Goal: Task Accomplishment & Management: Manage account settings

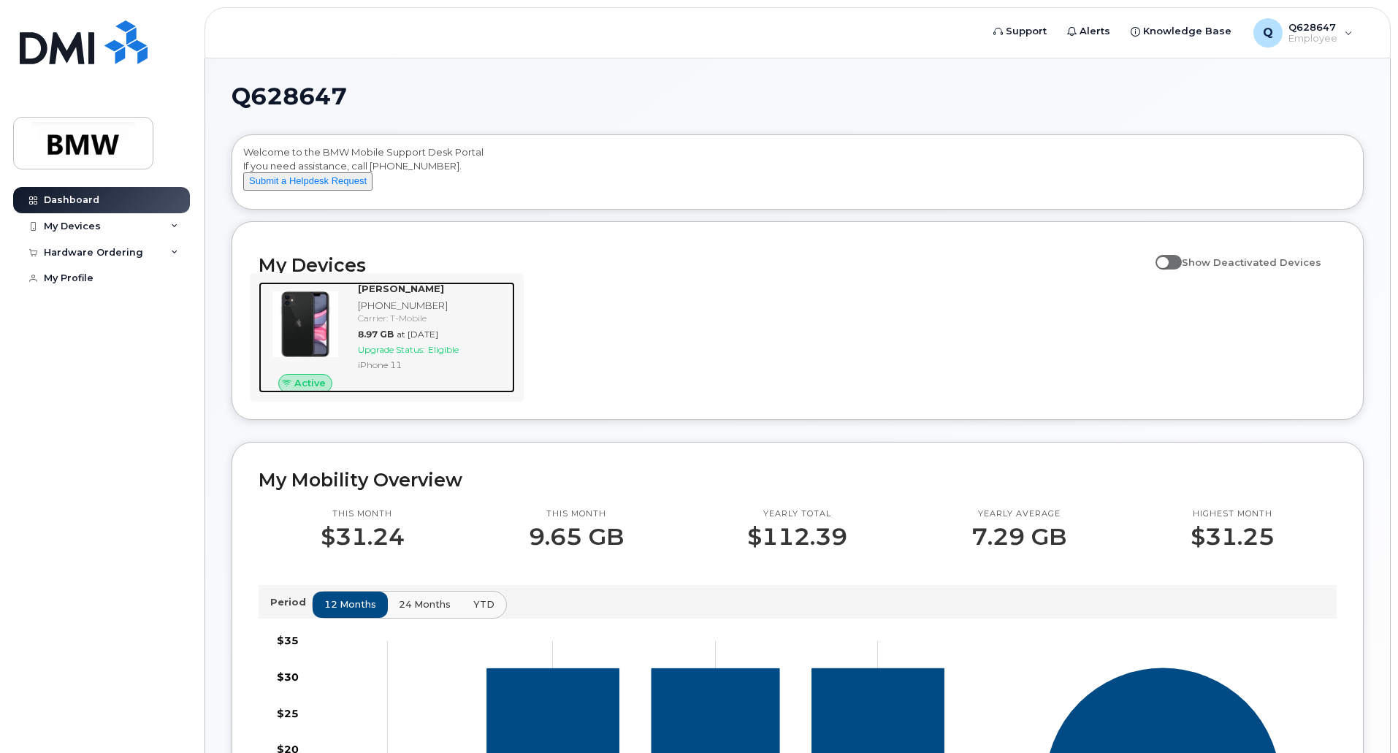
click at [425, 355] on span "Upgrade Status:" at bounding box center [391, 349] width 67 height 11
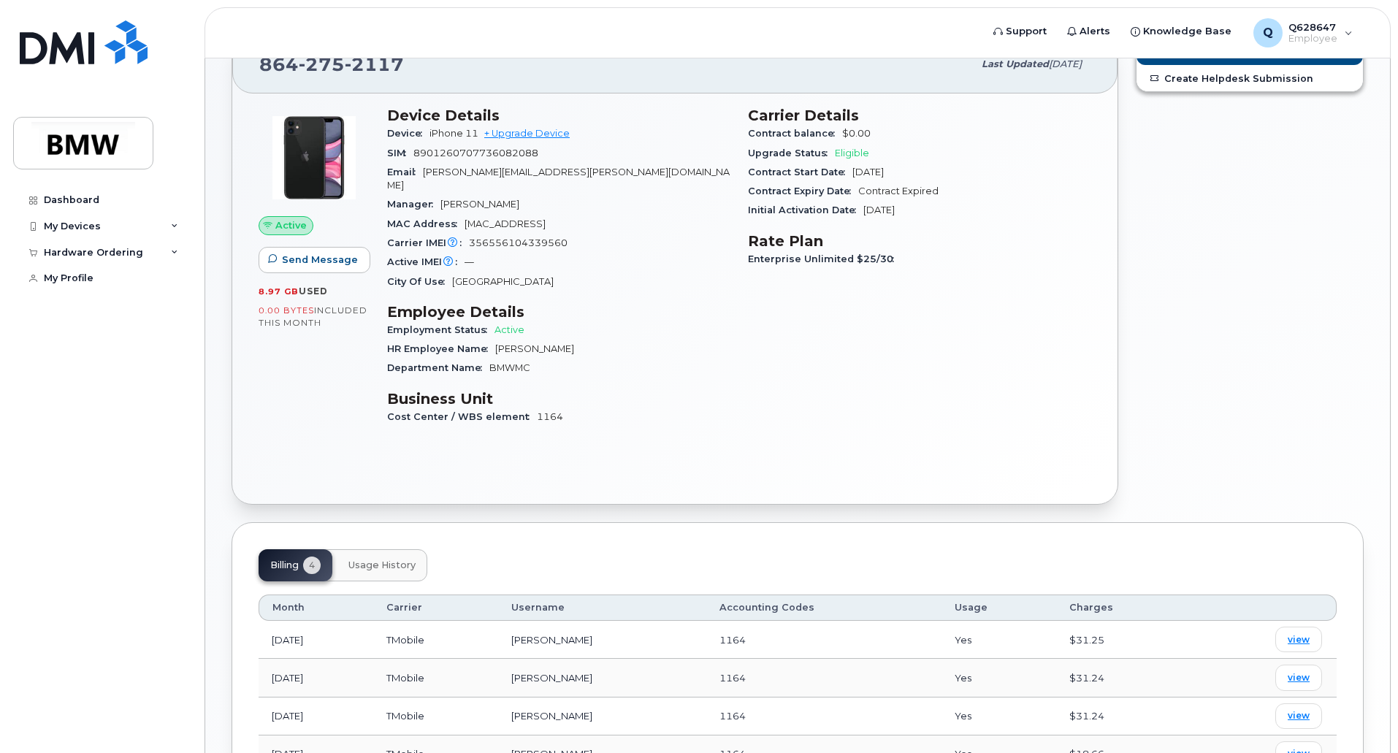
scroll to position [46, 0]
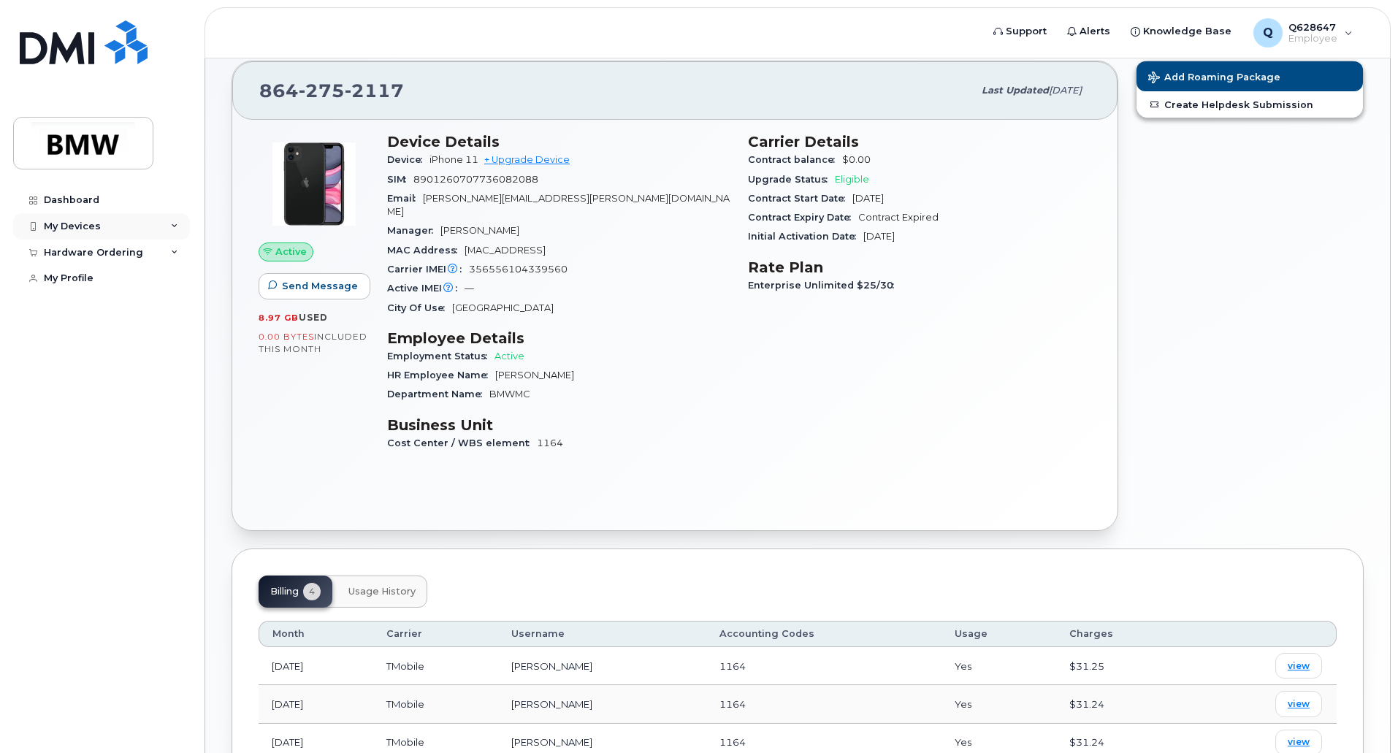
click at [175, 224] on icon at bounding box center [174, 226] width 7 height 7
click at [172, 335] on icon at bounding box center [174, 331] width 7 height 7
click at [299, 525] on div "864 275 2117 Last updated Aug 13, 2025 Active Send Message 8.97 GB  used 0.00 B…" at bounding box center [675, 296] width 904 height 488
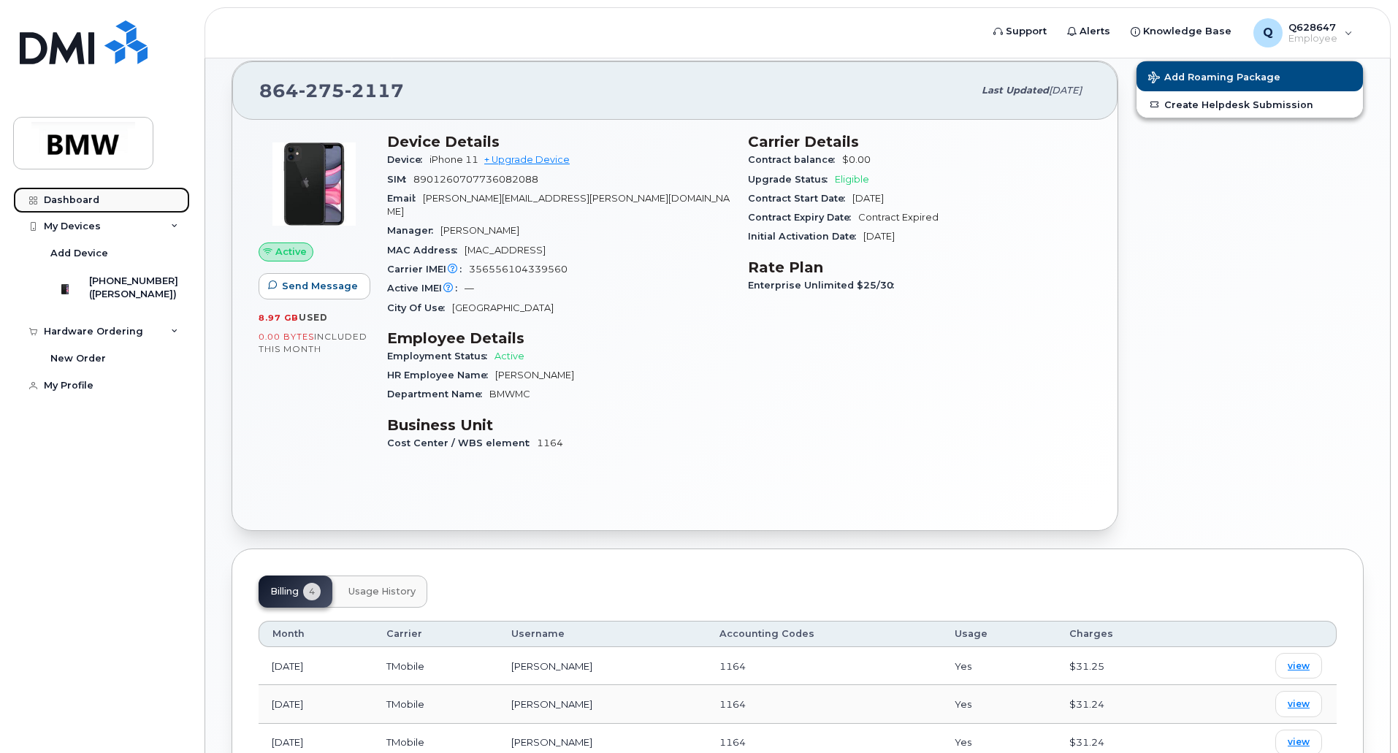
click at [81, 201] on div "Dashboard" at bounding box center [72, 200] width 56 height 12
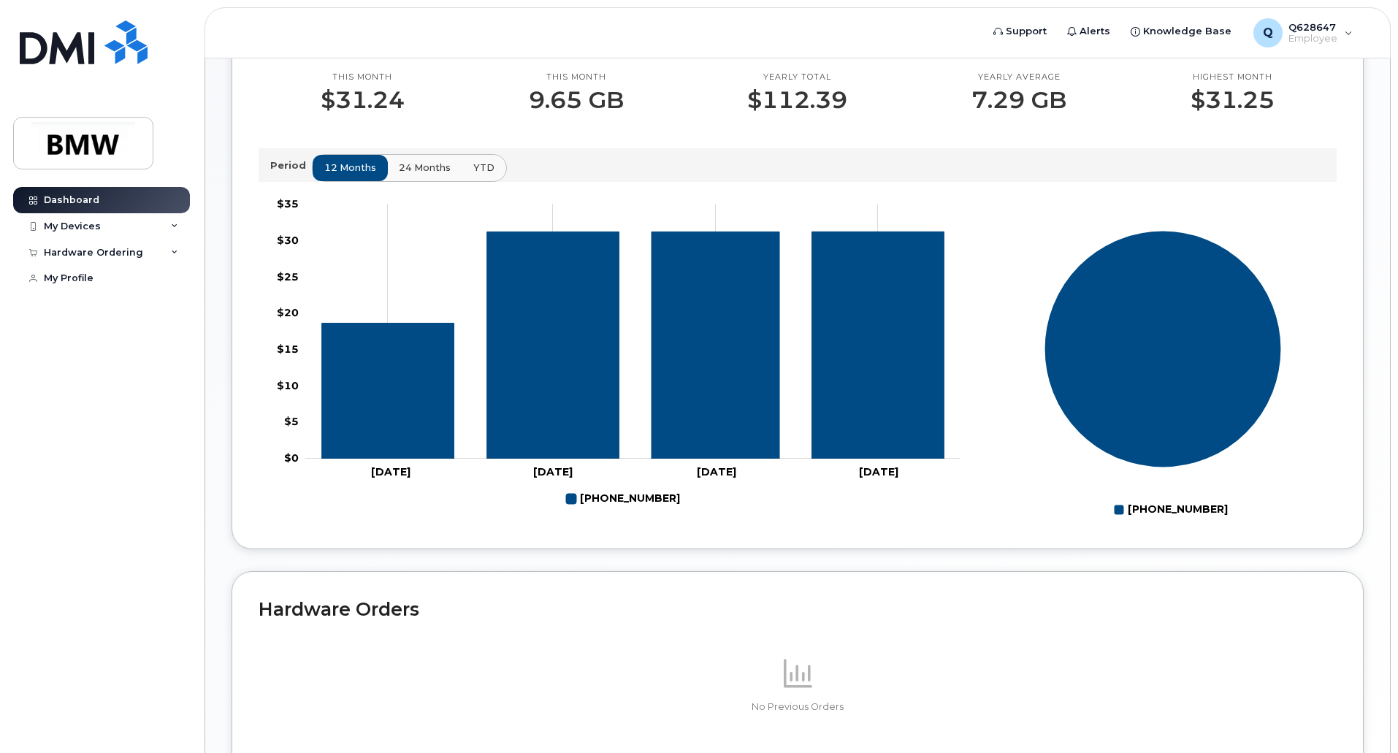
scroll to position [437, 0]
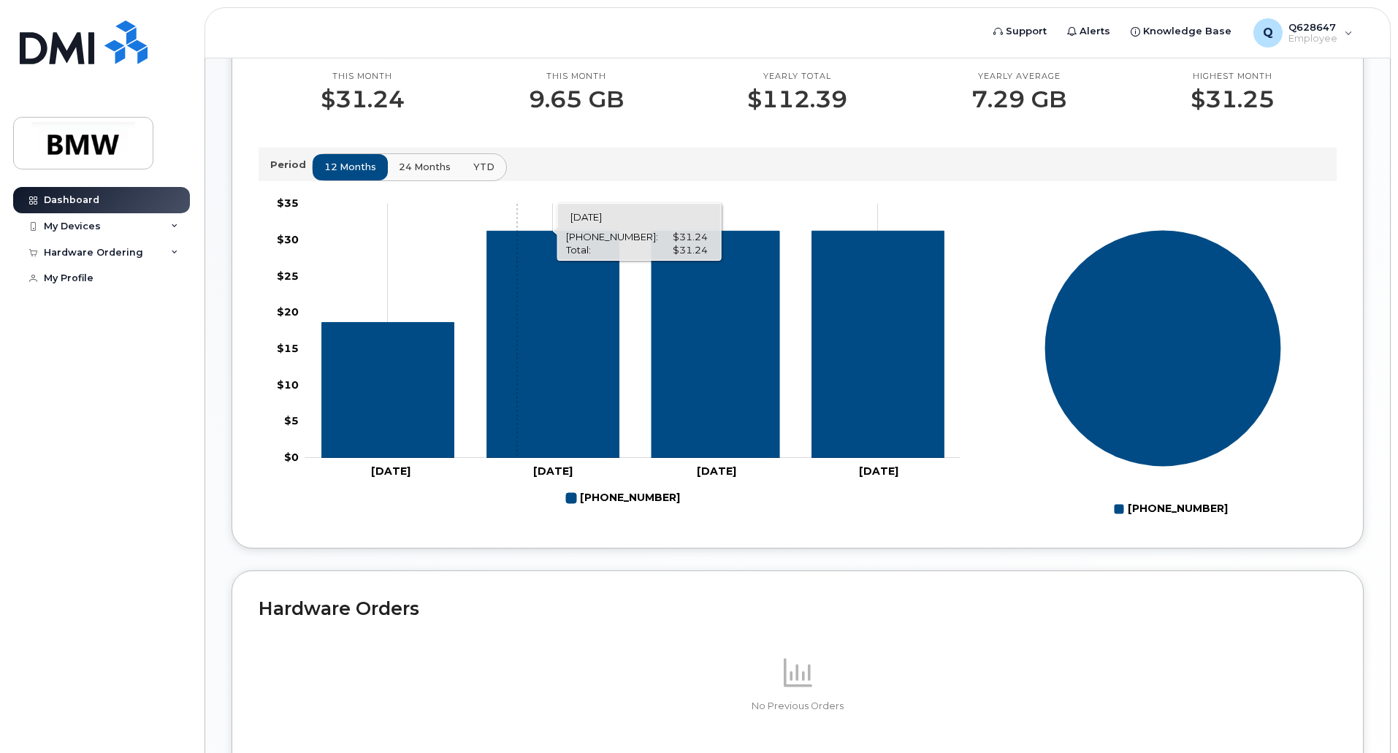
click at [517, 362] on icon "864-275-2117" at bounding box center [553, 344] width 132 height 227
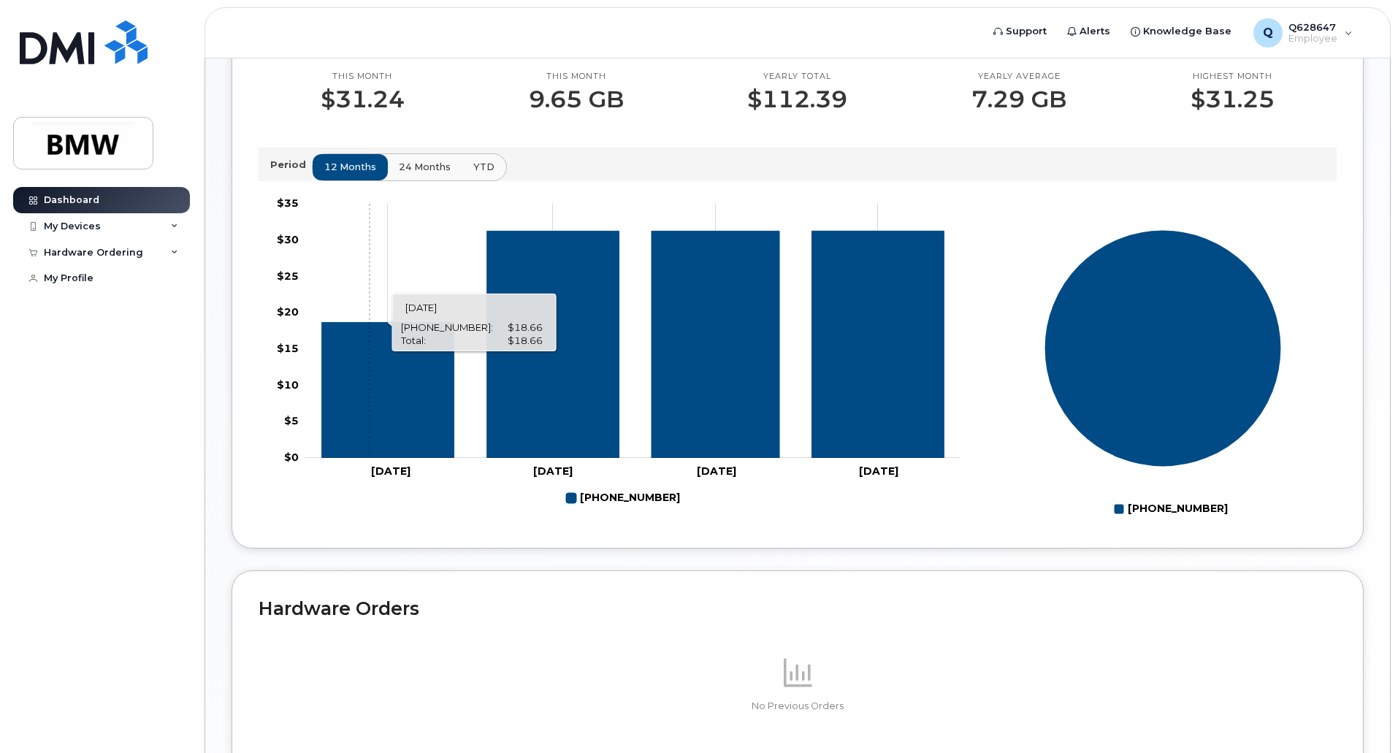
click at [364, 391] on icon "864-275-2117" at bounding box center [388, 390] width 132 height 136
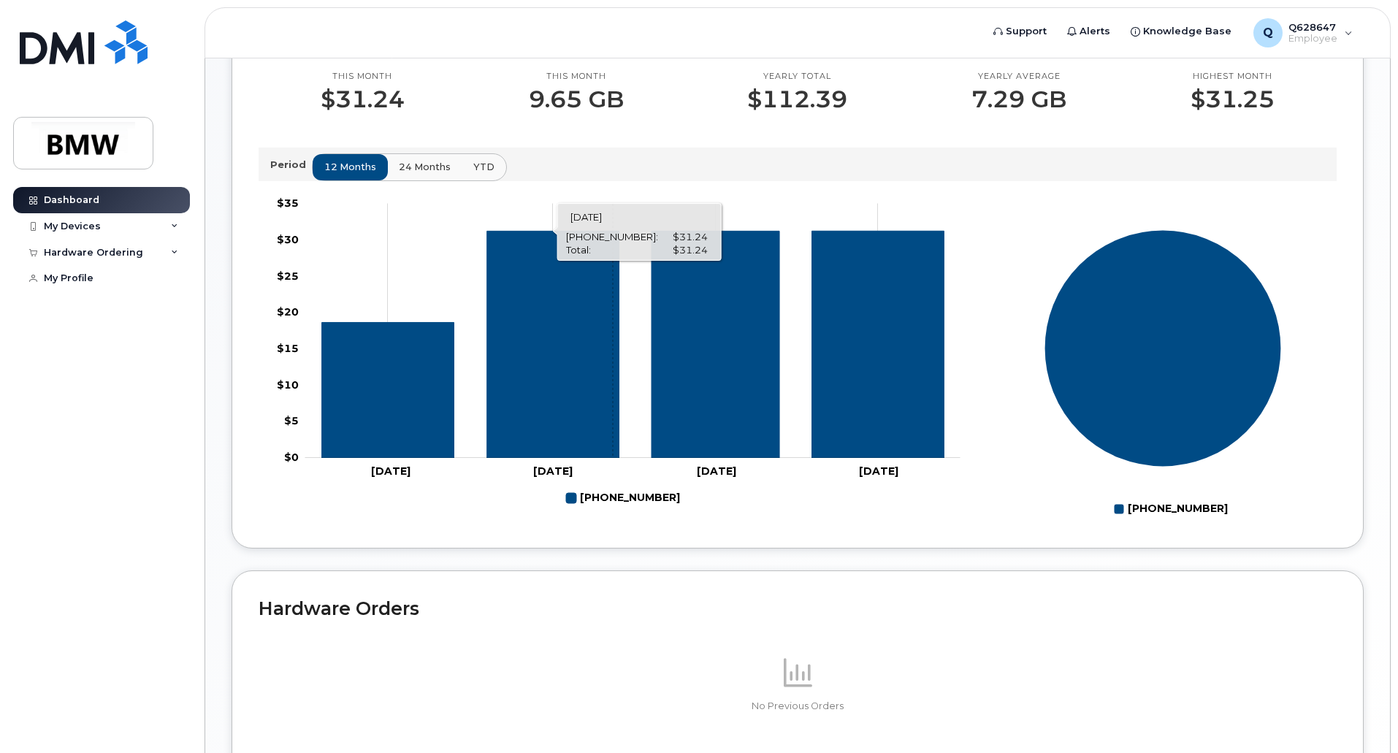
click at [613, 321] on icon "864-275-2117" at bounding box center [553, 344] width 132 height 227
click at [678, 331] on icon "864-275-2117" at bounding box center [715, 344] width 128 height 227
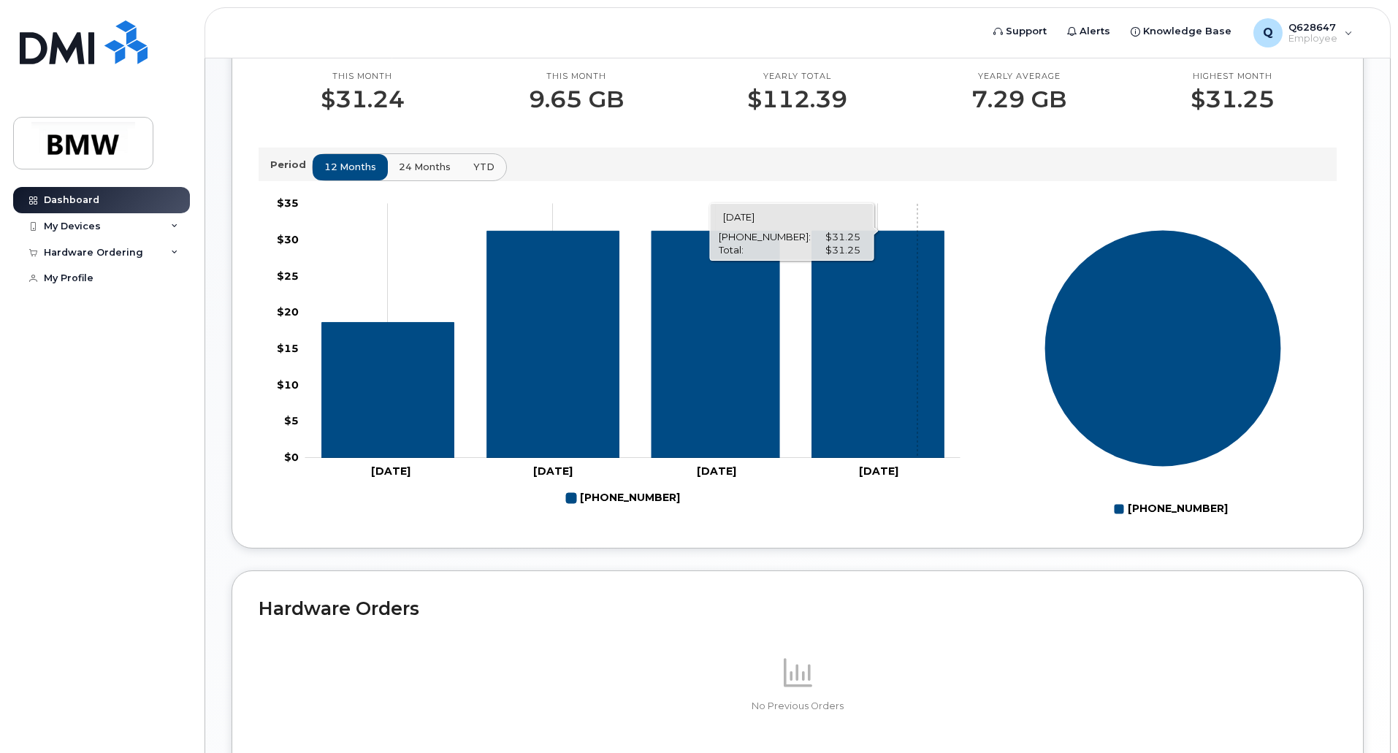
click at [917, 324] on icon "864-275-2117" at bounding box center [878, 344] width 132 height 227
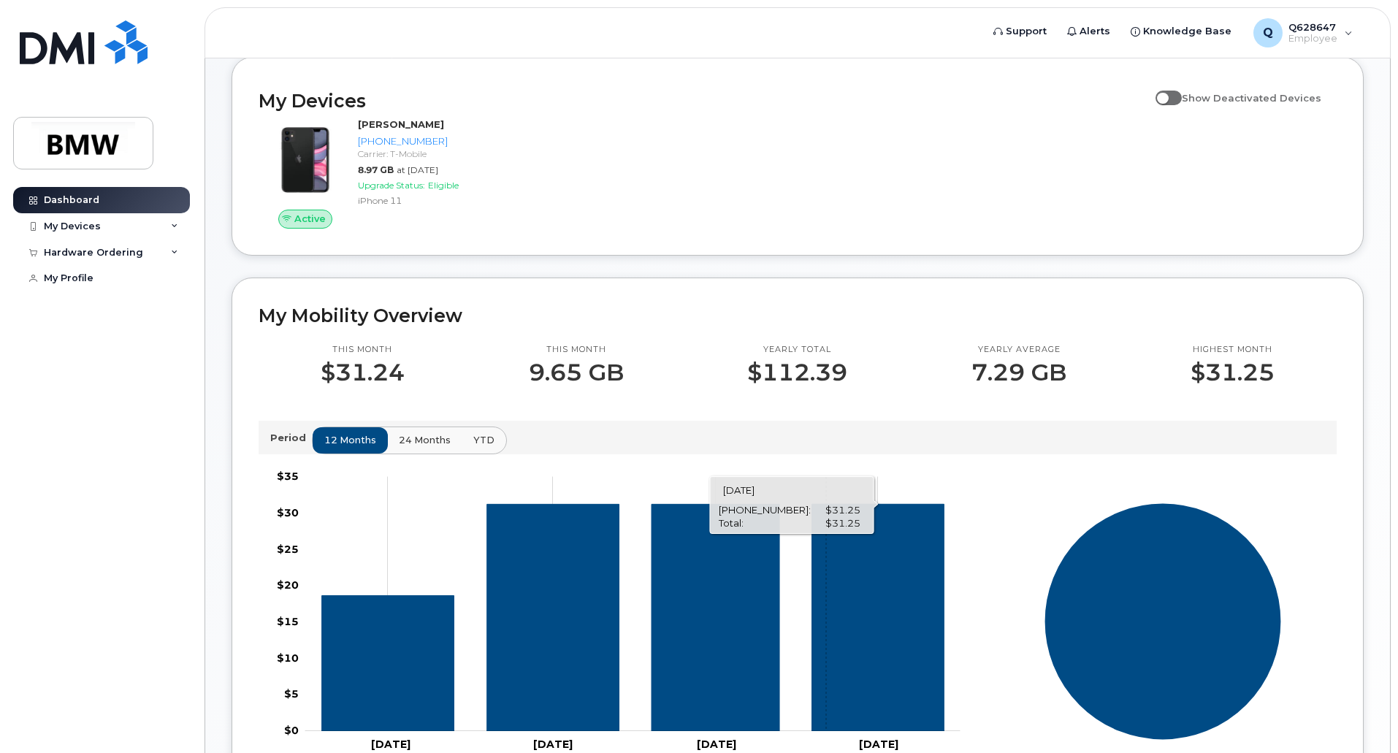
scroll to position [163, 0]
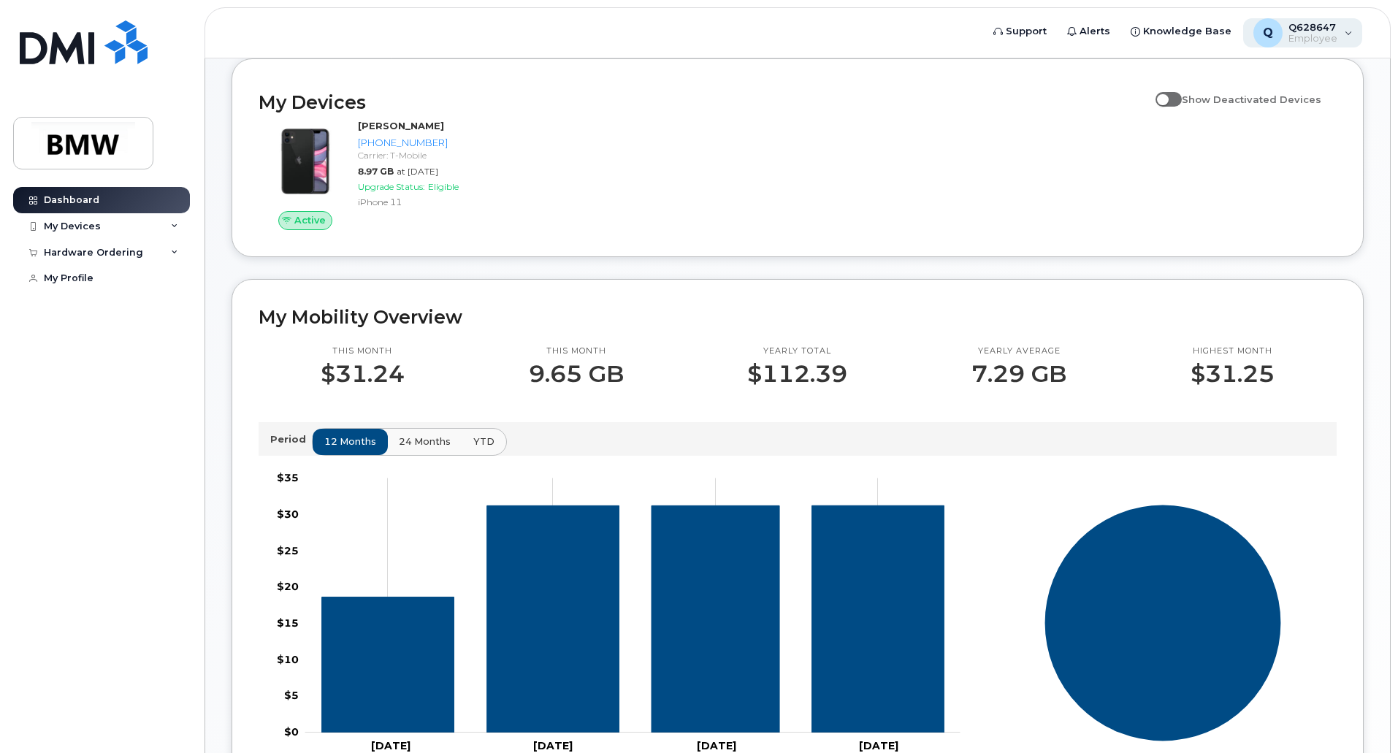
click at [1289, 20] on div "Q Q628647 Employee" at bounding box center [1303, 32] width 120 height 29
click at [899, 257] on div "My Devices Show Deactivated Devices Active Gregor Mauritius 864-275-2117 Carrie…" at bounding box center [797, 157] width 1132 height 199
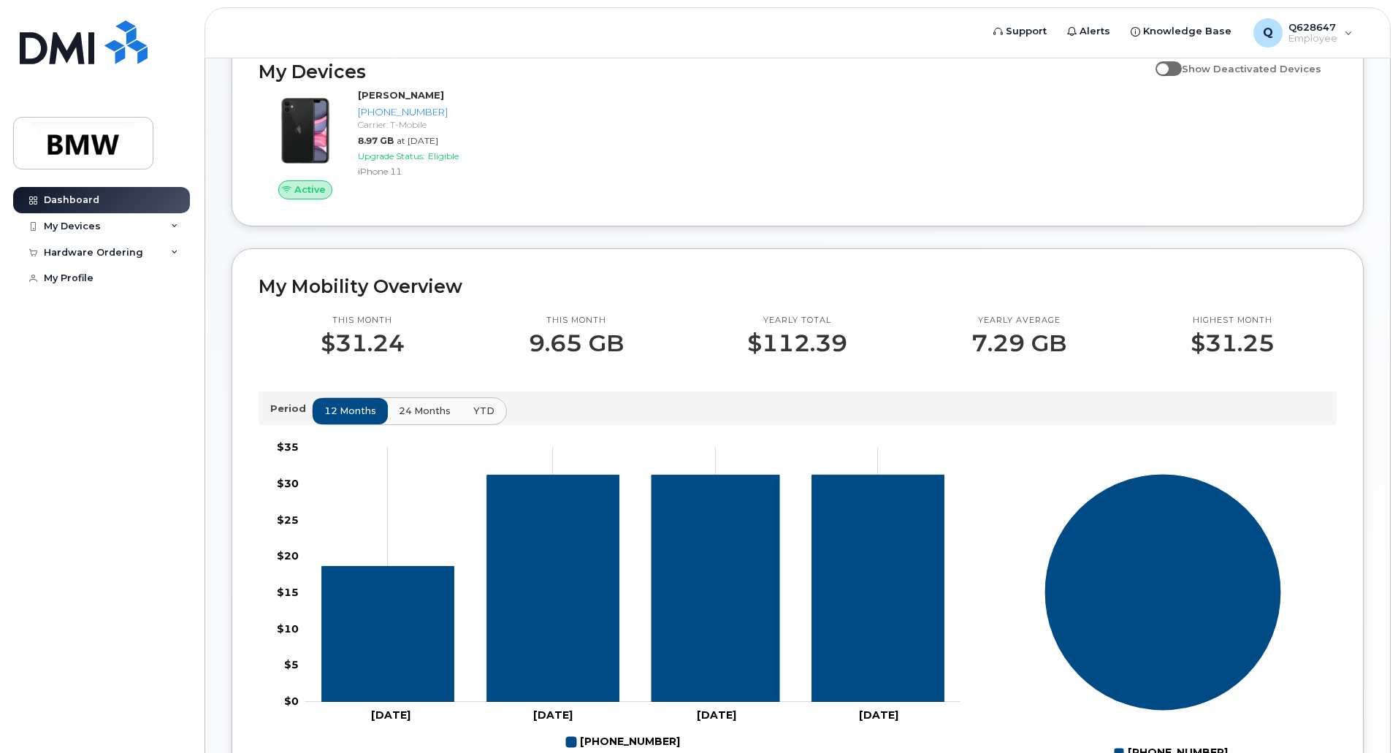
scroll to position [242, 0]
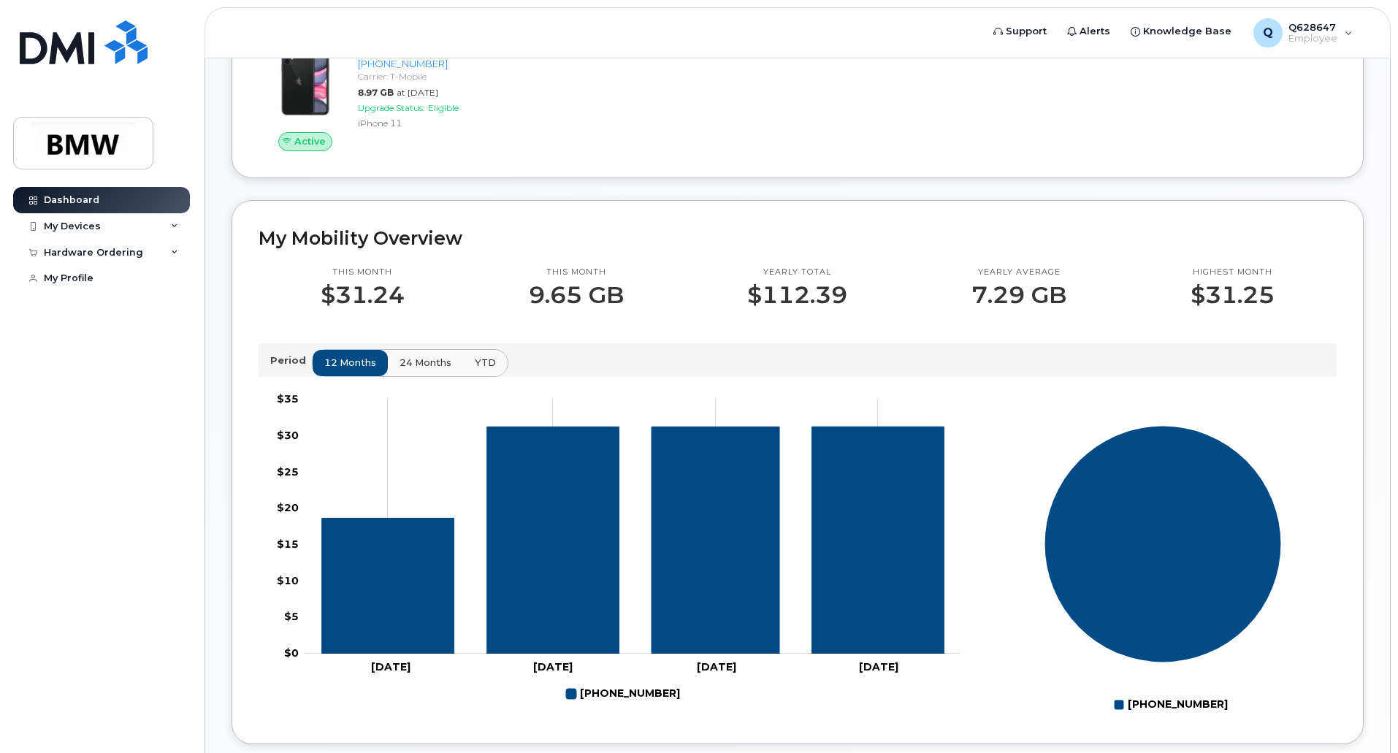
click at [413, 370] on span "24 months" at bounding box center [425, 363] width 52 height 14
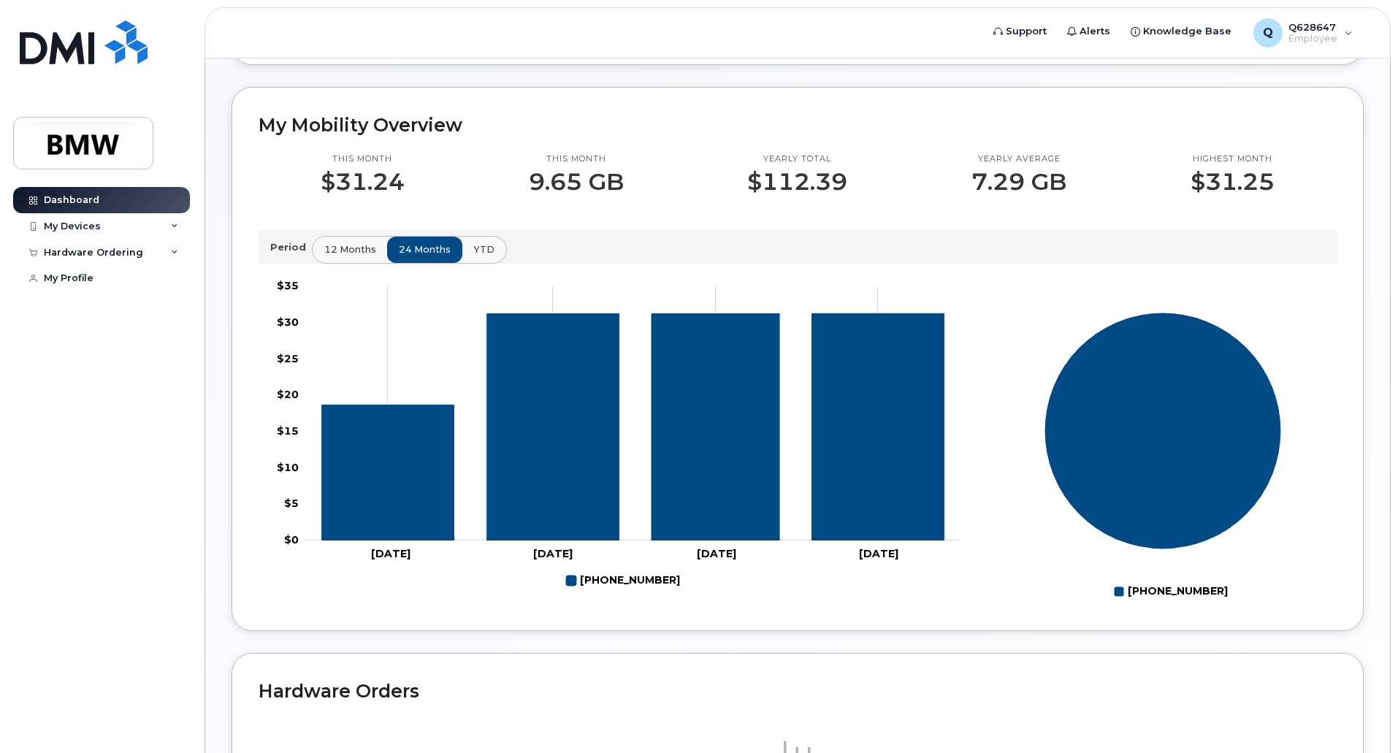
click at [321, 307] on rect "Chart" at bounding box center [632, 413] width 655 height 254
click at [363, 256] on span "12 months" at bounding box center [351, 249] width 52 height 14
click at [460, 262] on button "24 months" at bounding box center [425, 250] width 77 height 26
click at [474, 256] on span "YTD" at bounding box center [484, 249] width 21 height 14
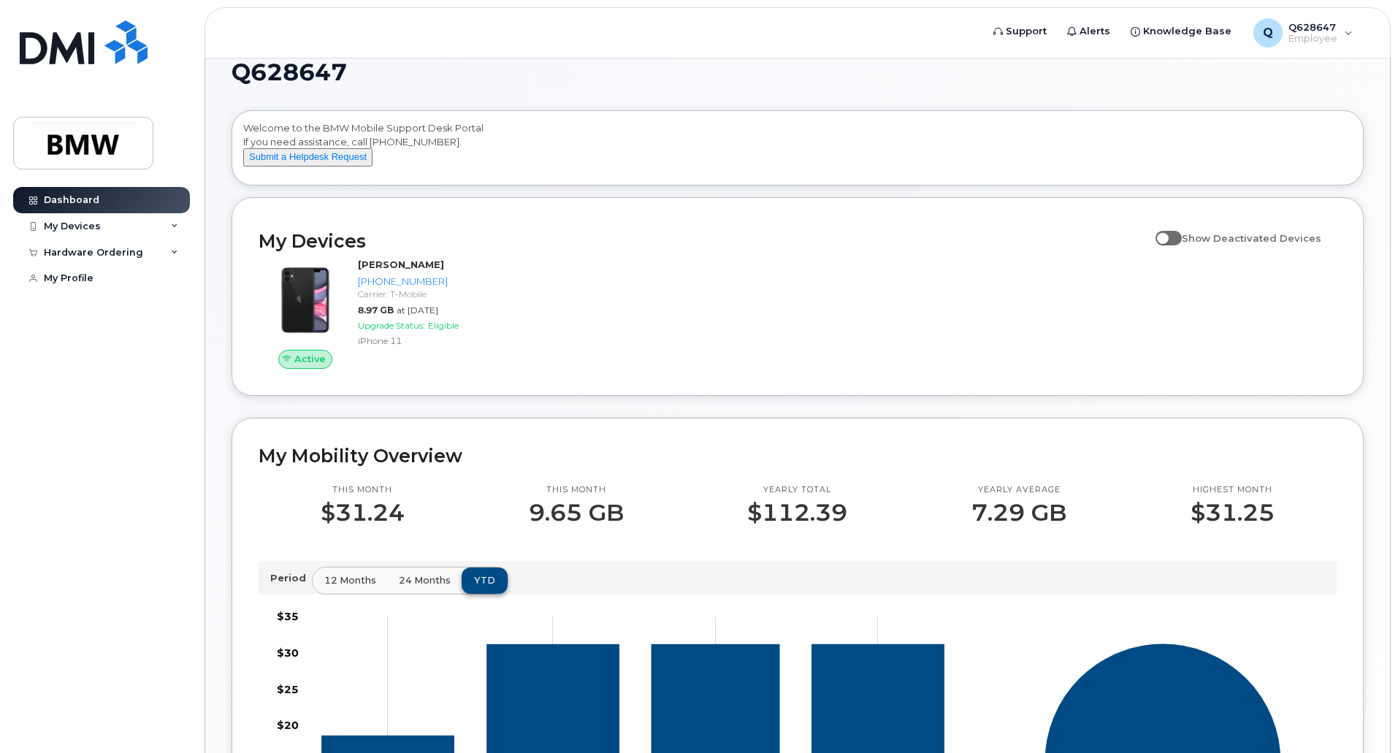
scroll to position [0, 0]
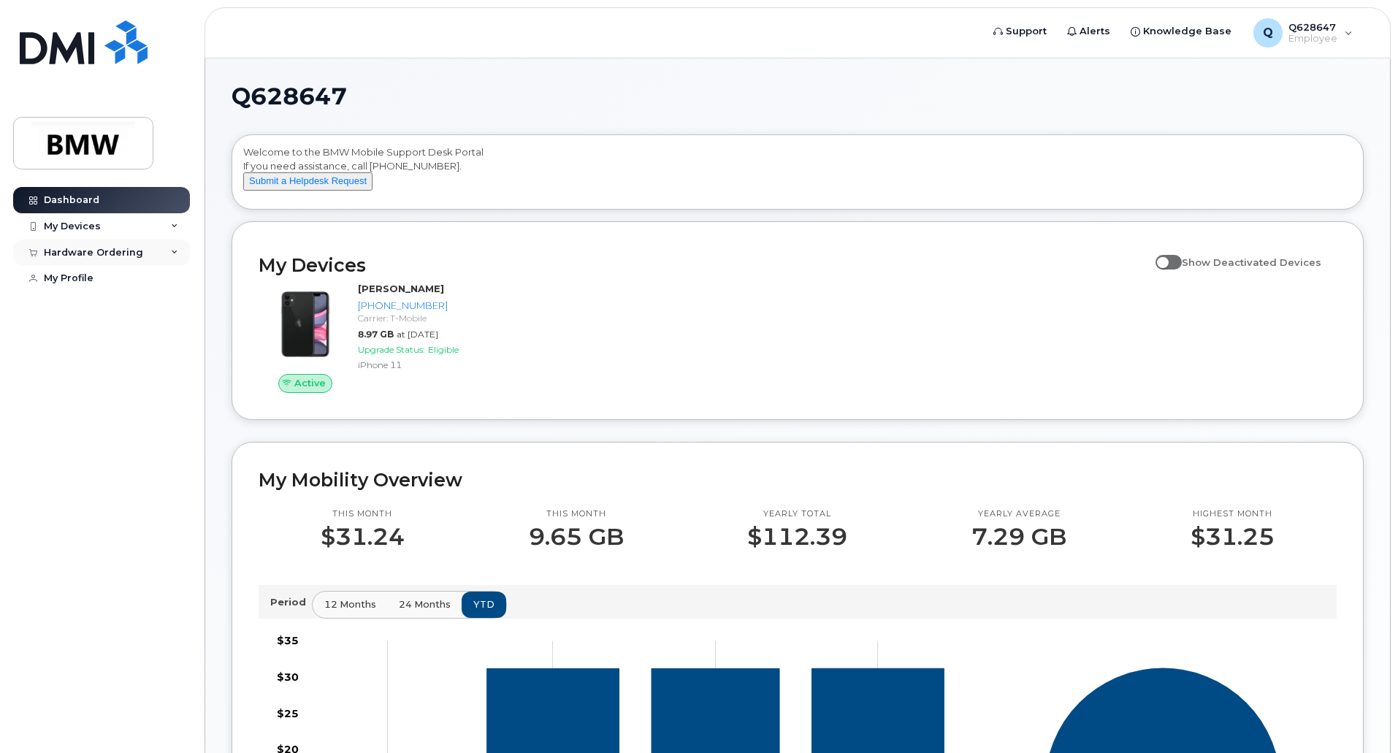
click at [180, 253] on div "Hardware Ordering" at bounding box center [101, 253] width 177 height 26
click at [72, 307] on div "My Profile" at bounding box center [69, 306] width 50 height 12
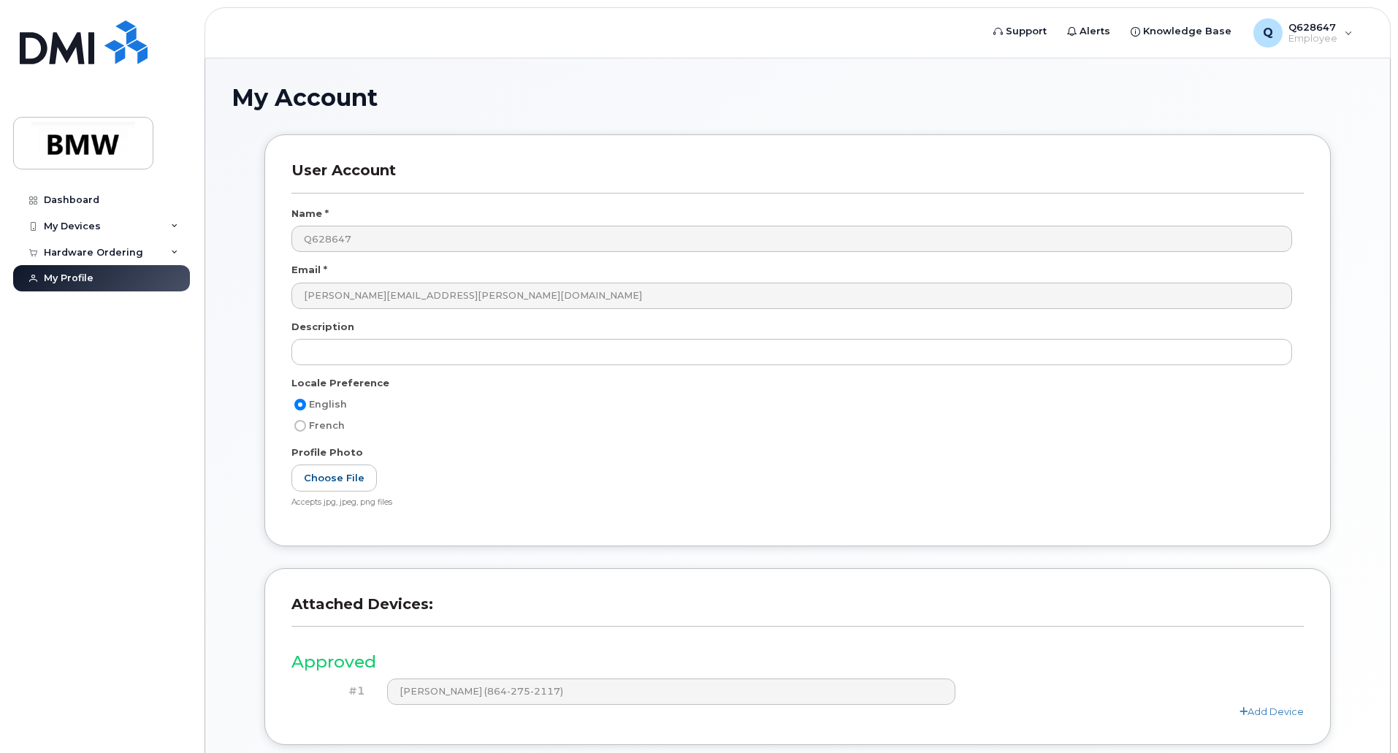
scroll to position [115, 0]
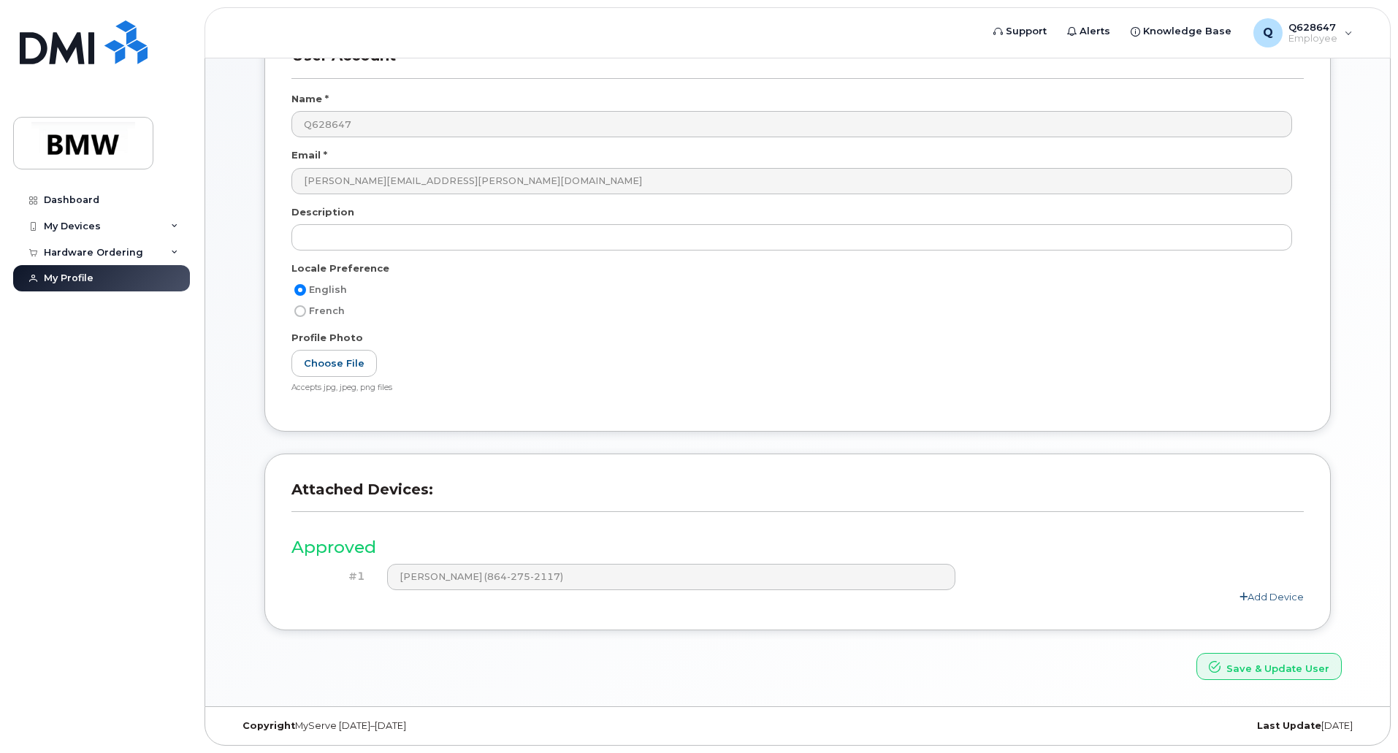
click at [1262, 596] on link "Add Device" at bounding box center [1271, 597] width 64 height 12
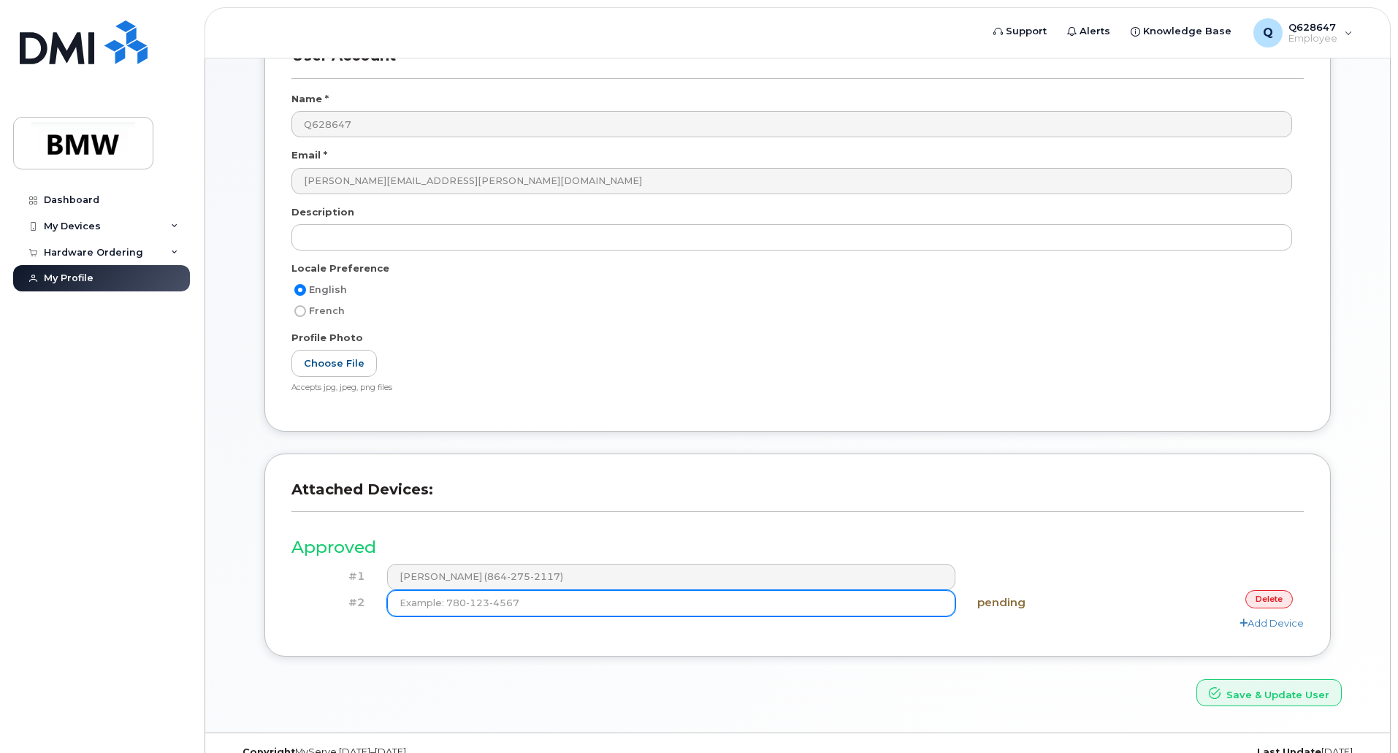
click at [784, 602] on input at bounding box center [671, 603] width 569 height 26
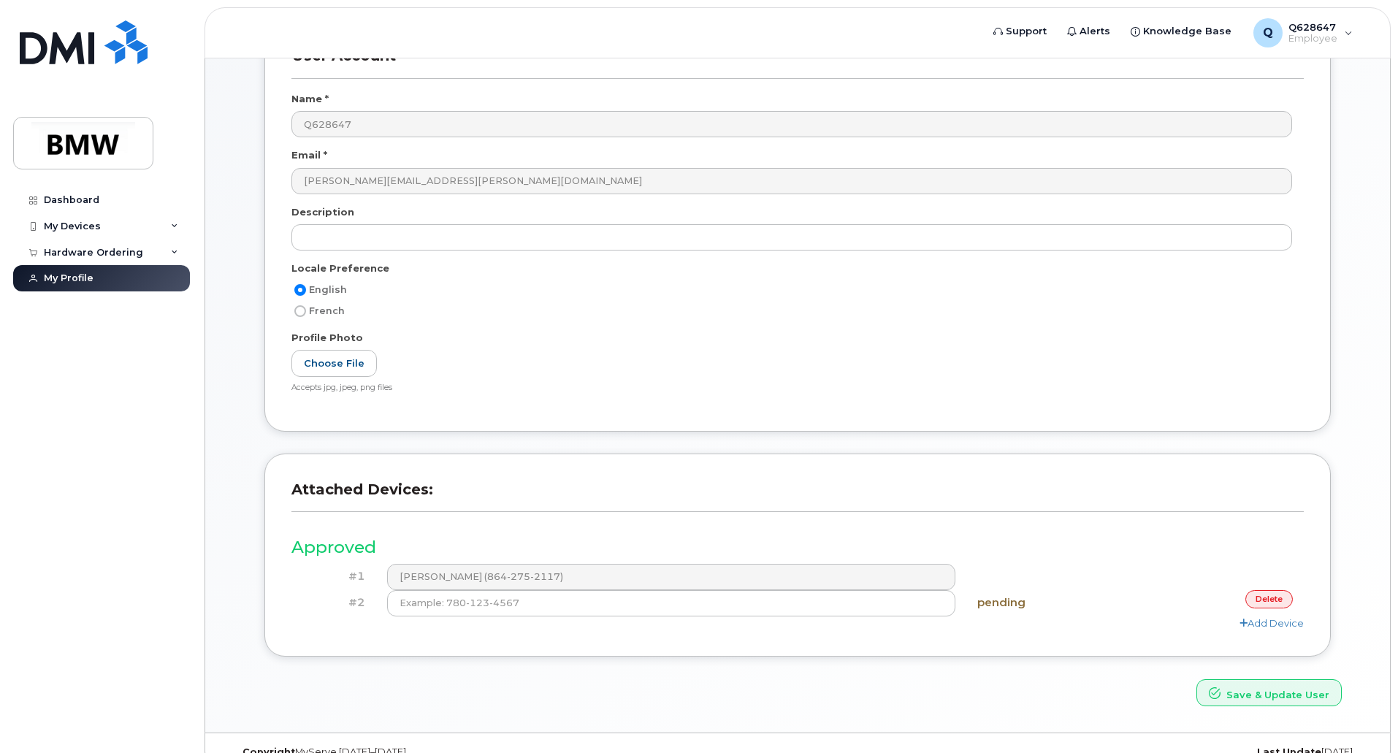
click at [1268, 594] on link "delete" at bounding box center [1268, 599] width 47 height 18
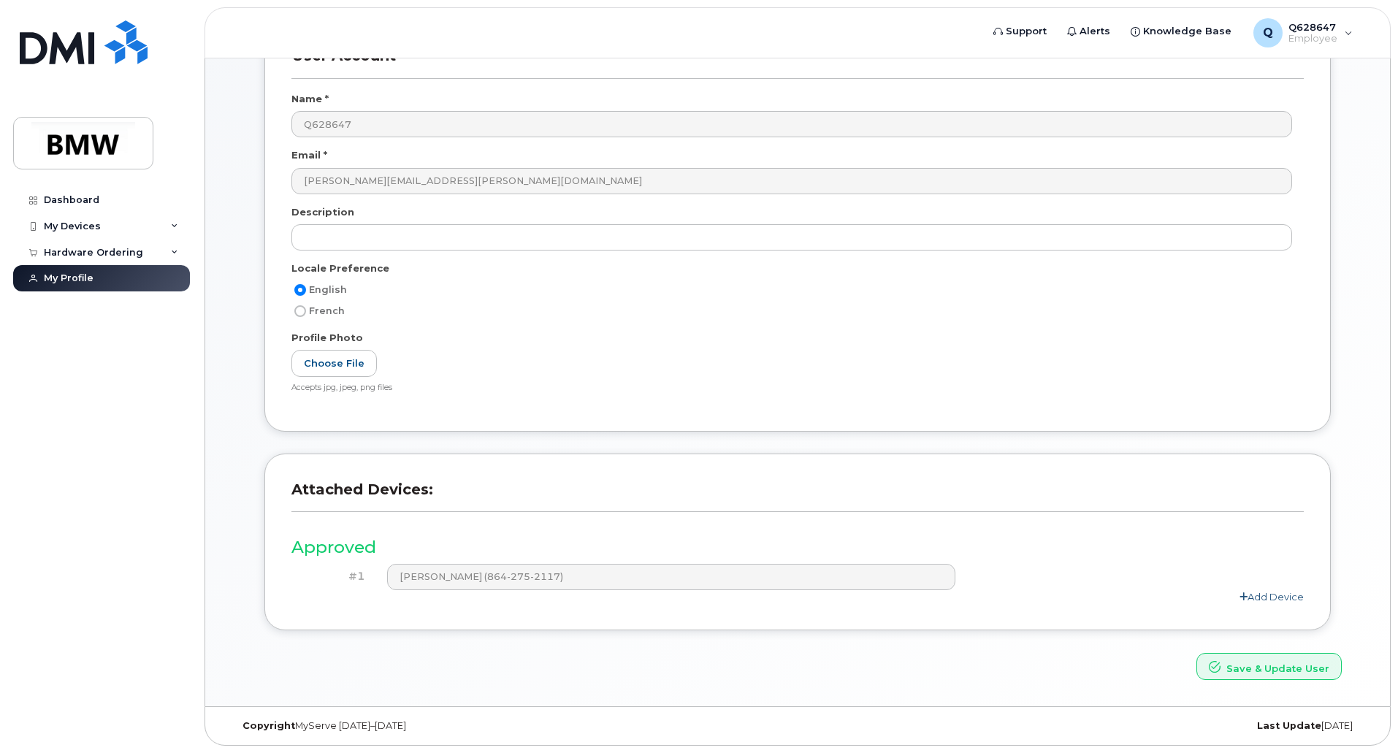
click at [1258, 601] on link "Add Device" at bounding box center [1271, 597] width 64 height 12
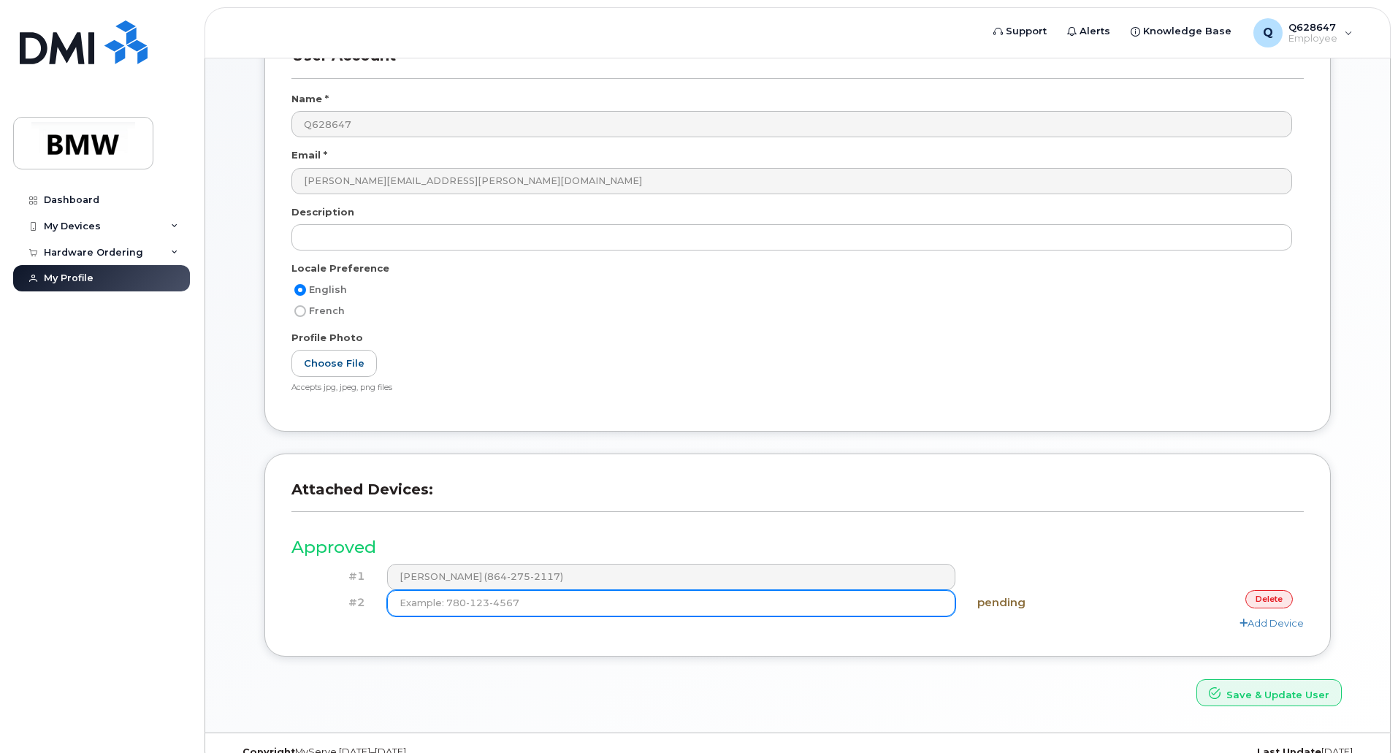
click at [843, 611] on input at bounding box center [671, 603] width 569 height 26
type input "(864) 275-2117"
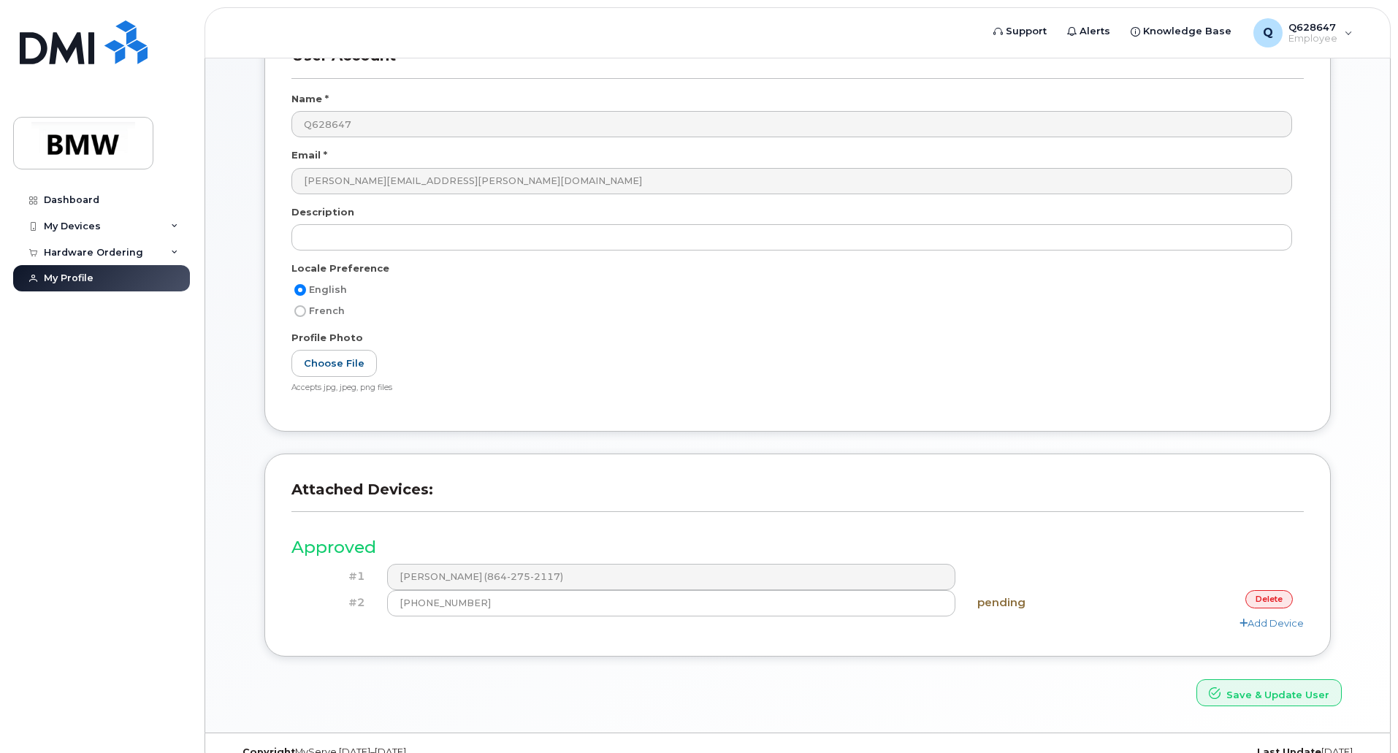
click at [1184, 602] on div "delete" at bounding box center [1219, 599] width 169 height 18
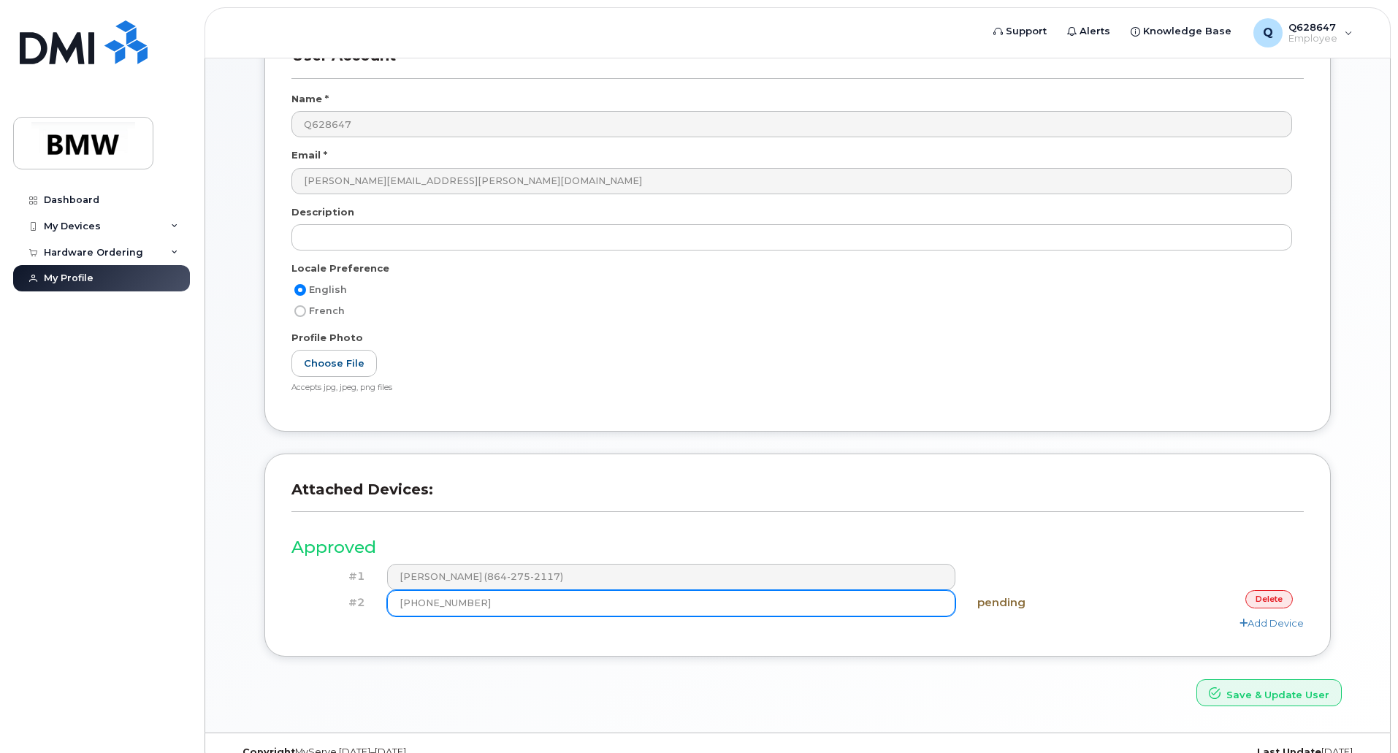
click at [892, 597] on input "(864) 275-2117" at bounding box center [671, 603] width 569 height 26
click at [1196, 679] on button "Save & Update User" at bounding box center [1268, 692] width 145 height 27
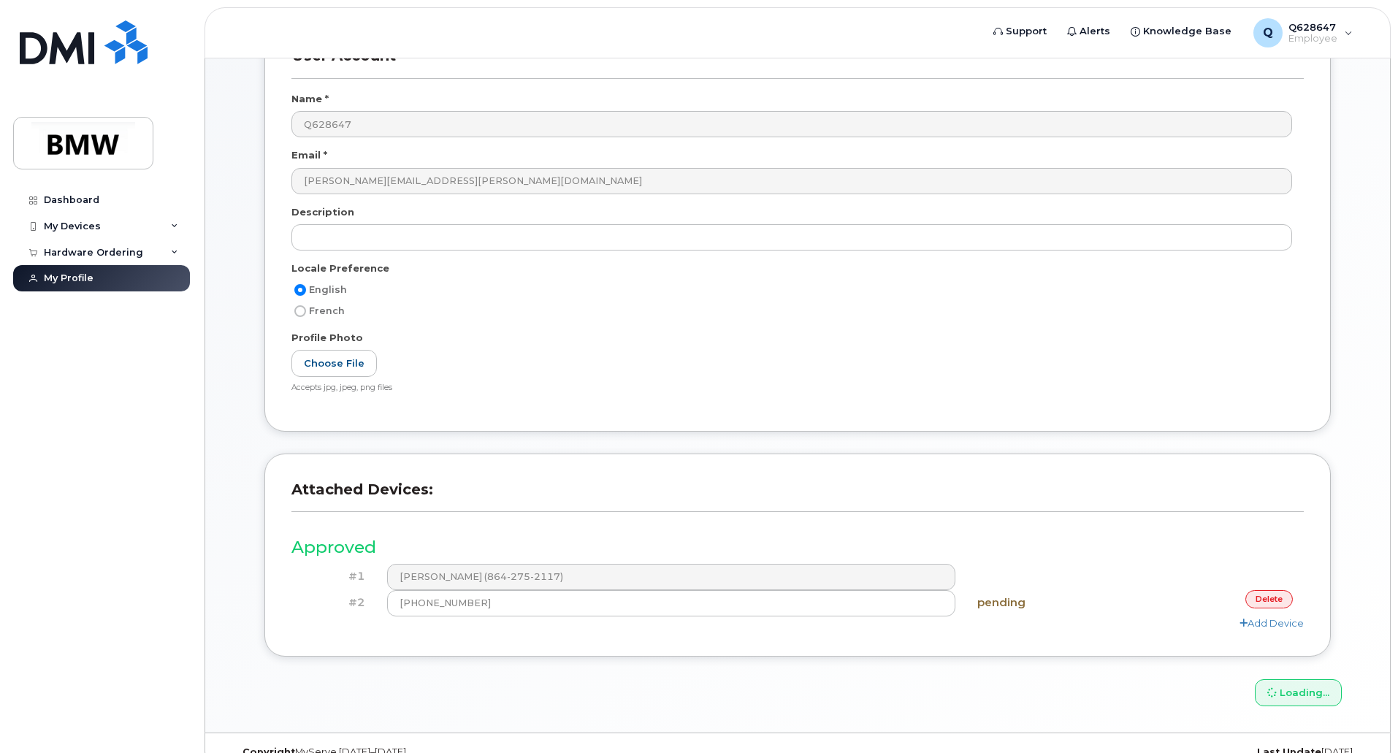
click at [1030, 640] on div "Attached Devices: Approved #1 Gregor Mauritius (864-275-2117) #2 (864) 275-2117…" at bounding box center [797, 554] width 1066 height 203
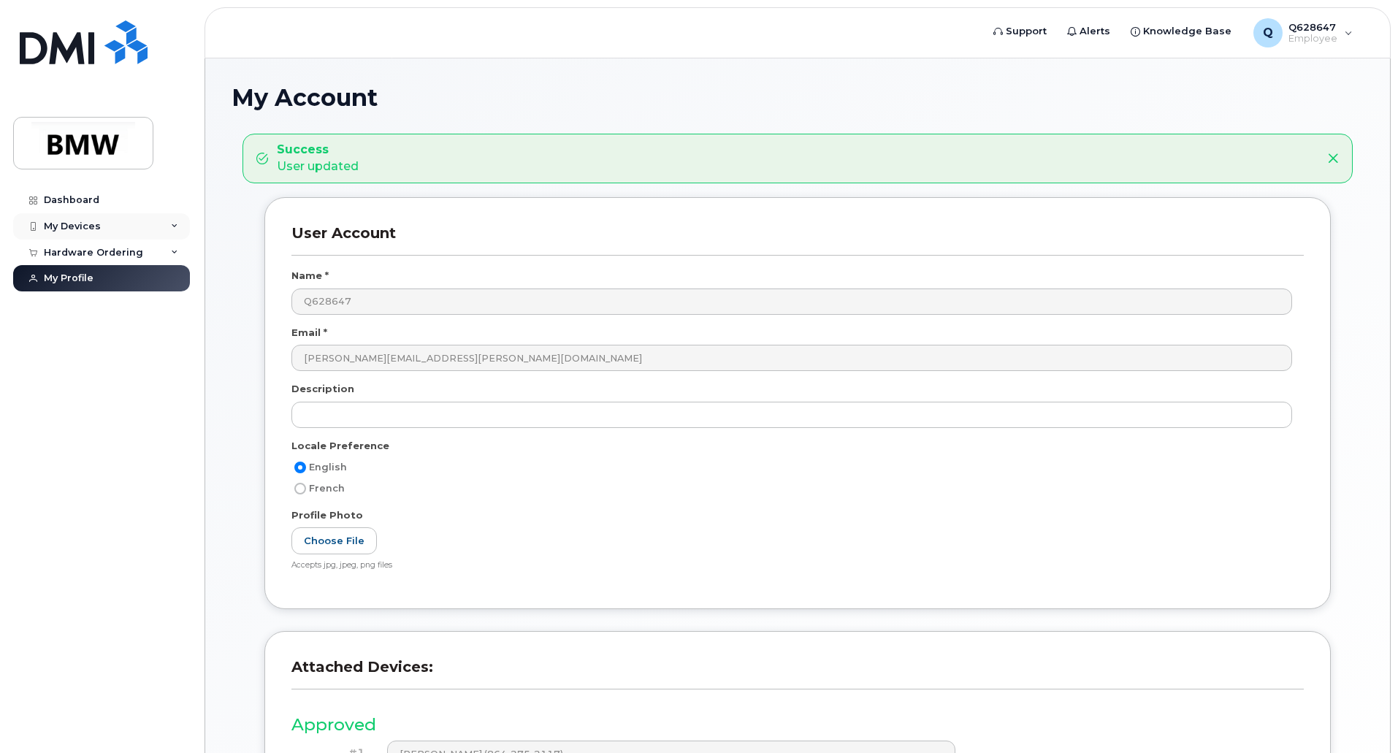
click at [110, 223] on div "My Devices" at bounding box center [101, 226] width 177 height 26
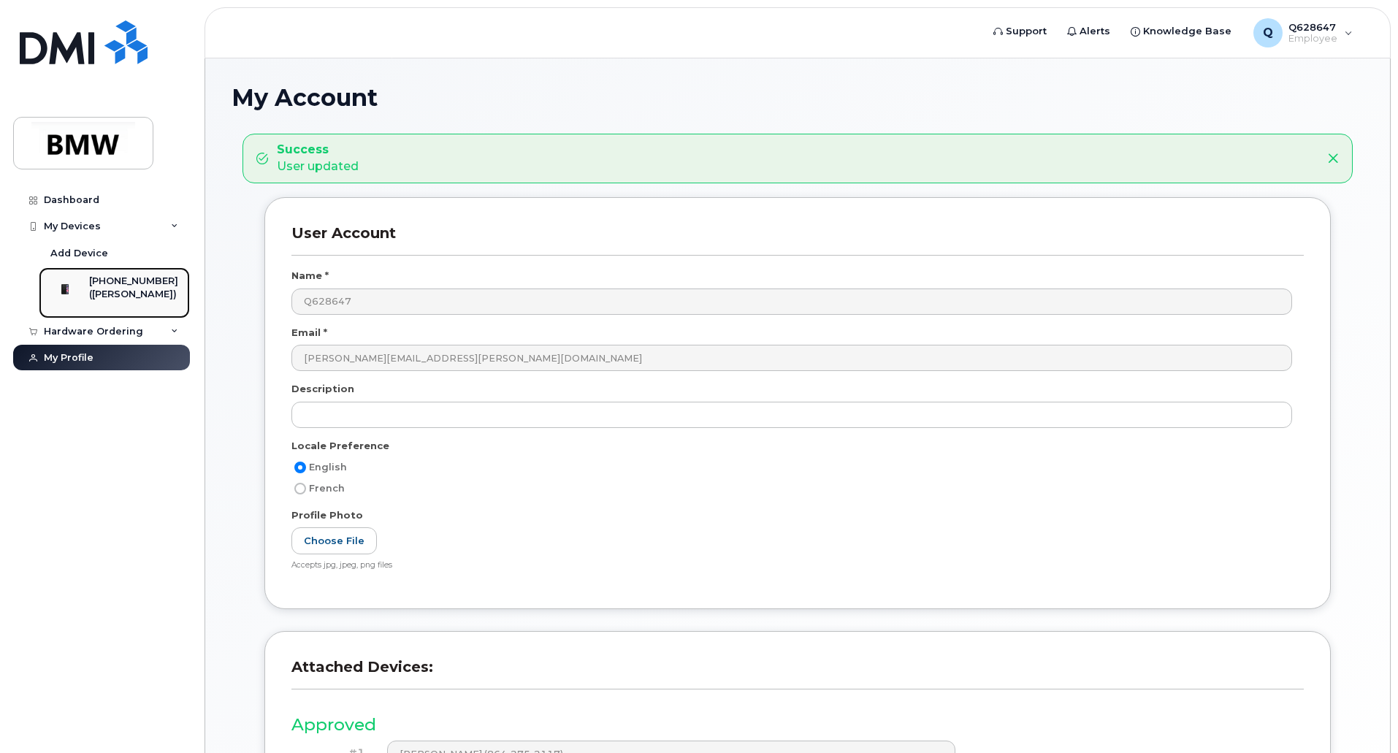
click at [84, 286] on div at bounding box center [65, 289] width 38 height 29
drag, startPoint x: 92, startPoint y: 286, endPoint x: 120, endPoint y: 240, distance: 54.1
click at [84, 286] on div at bounding box center [65, 289] width 38 height 29
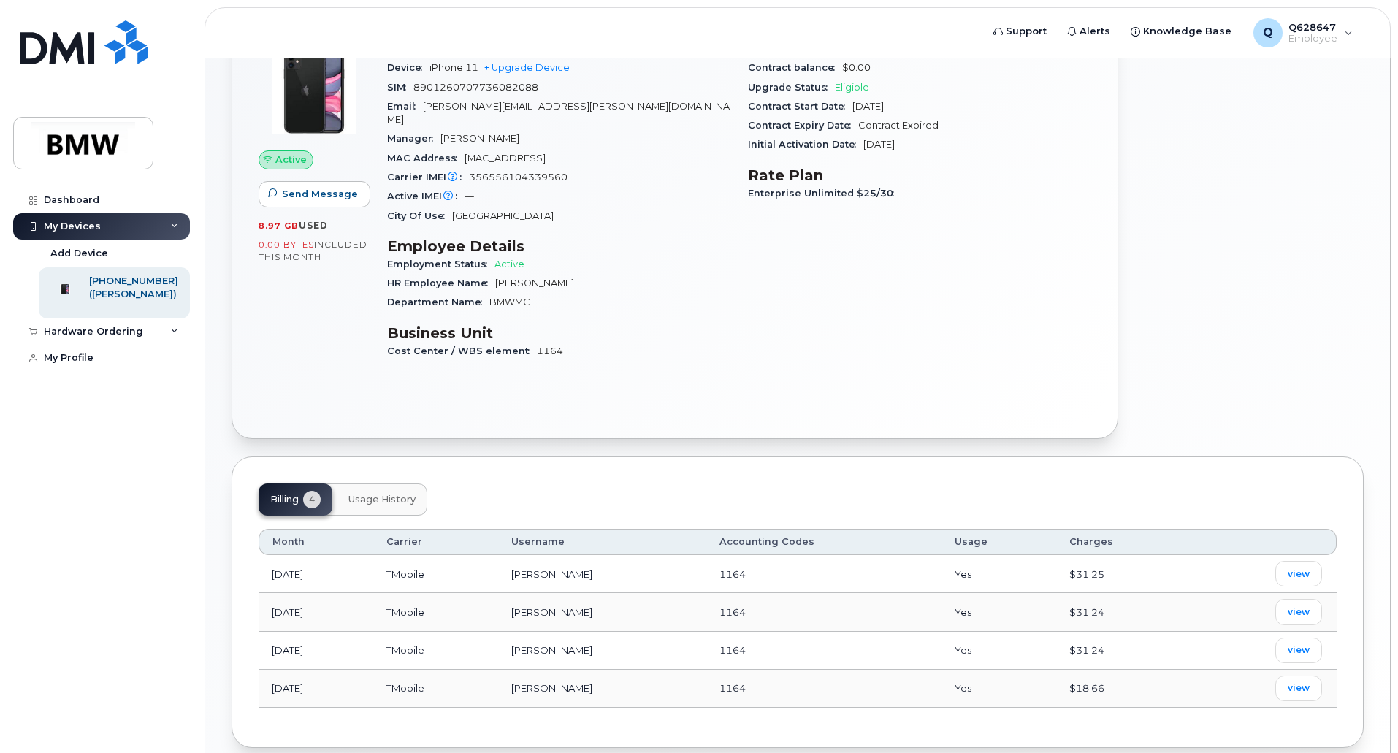
scroll to position [139, 0]
click at [381, 305] on div "Device Details Device iPhone 11 + Upgrade Device SIM [TECHNICAL_ID] Email [PERS…" at bounding box center [558, 205] width 361 height 349
click at [431, 345] on span "Cost Center / WBS element" at bounding box center [462, 350] width 150 height 11
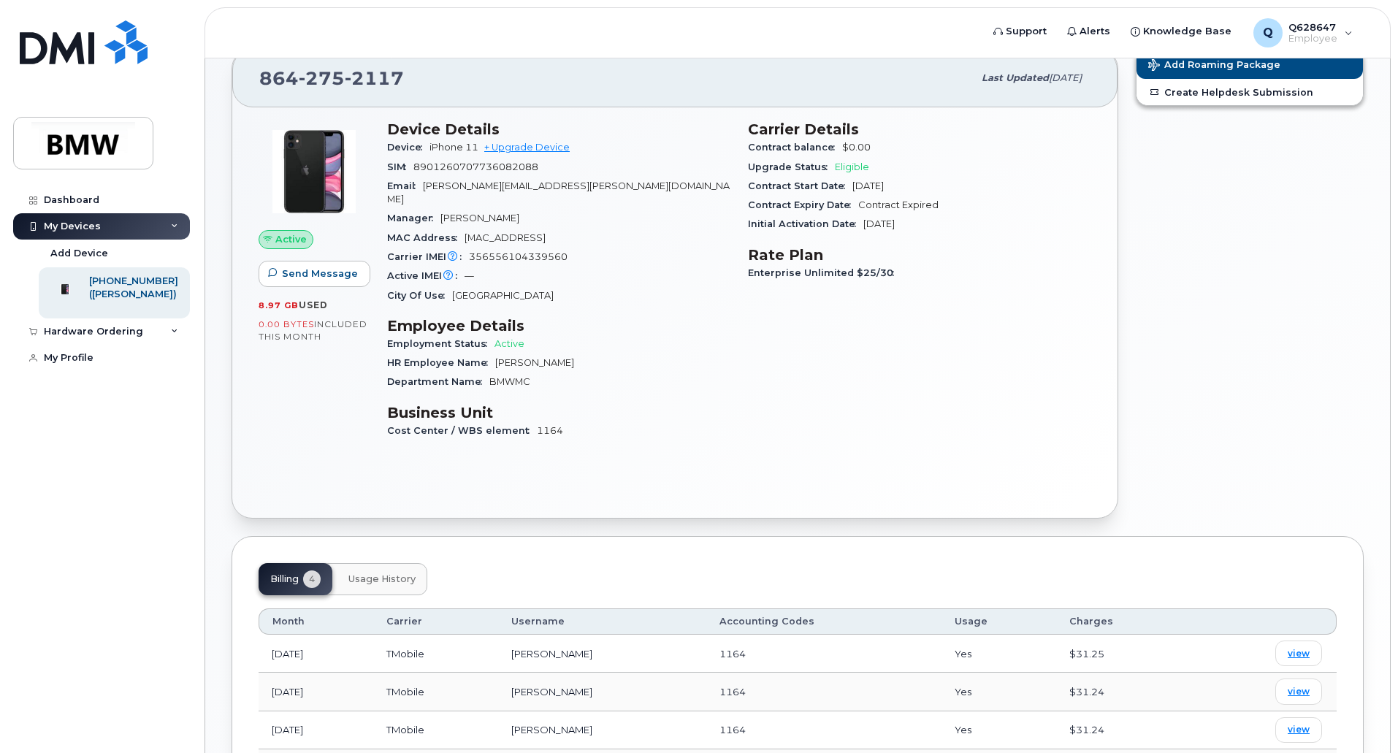
scroll to position [0, 0]
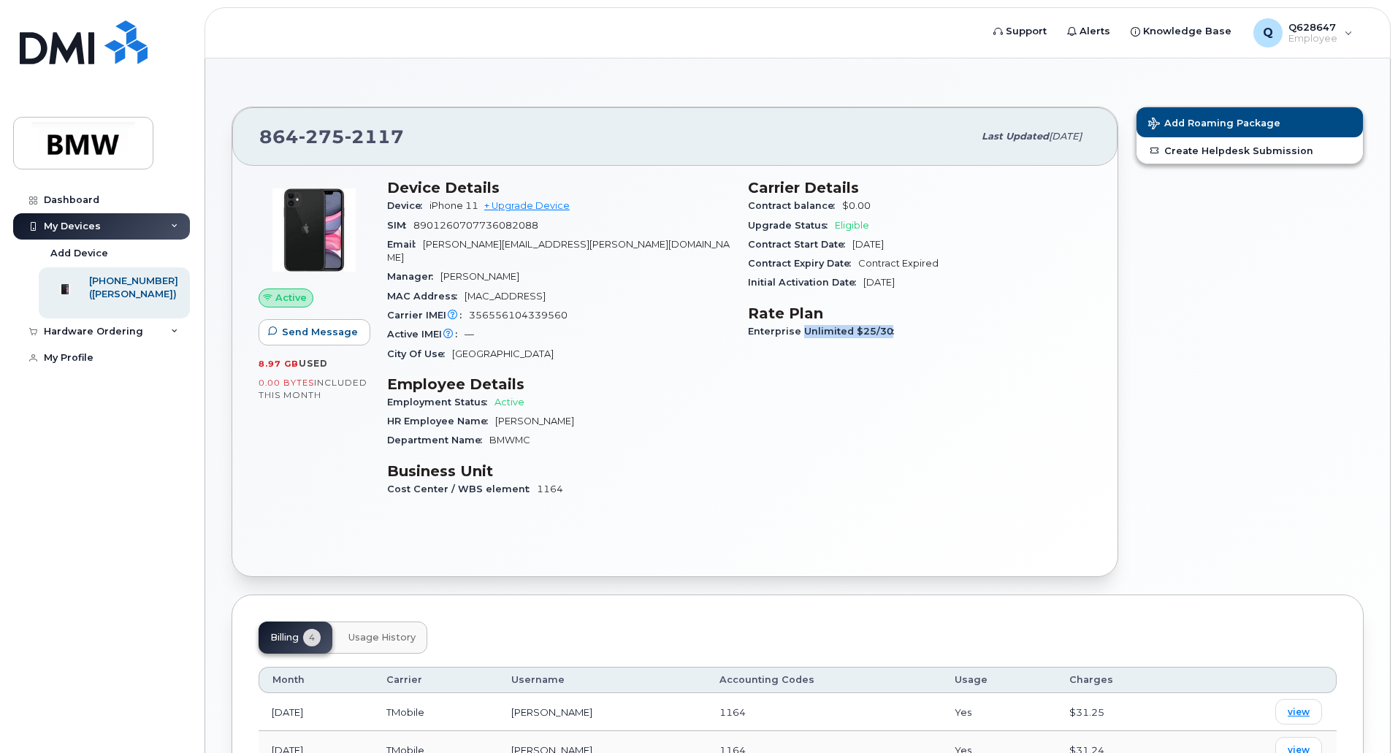
drag, startPoint x: 801, startPoint y: 332, endPoint x: 919, endPoint y: 329, distance: 118.3
click at [919, 329] on div "Enterprise Unlimited $25/30" at bounding box center [919, 331] width 343 height 19
